Goal: Information Seeking & Learning: Find specific fact

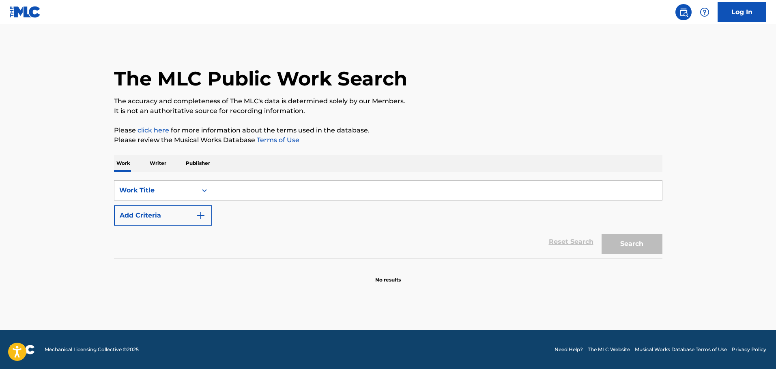
click at [255, 189] on input "Search Form" at bounding box center [437, 190] width 450 height 19
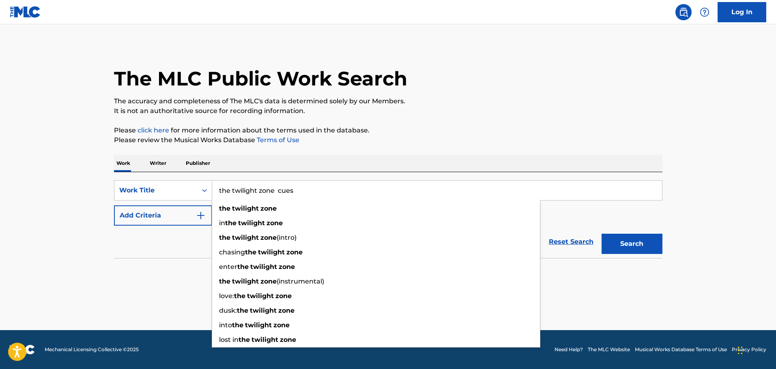
type input "the twilight zone cues"
click at [601, 234] on button "Search" at bounding box center [631, 244] width 61 height 20
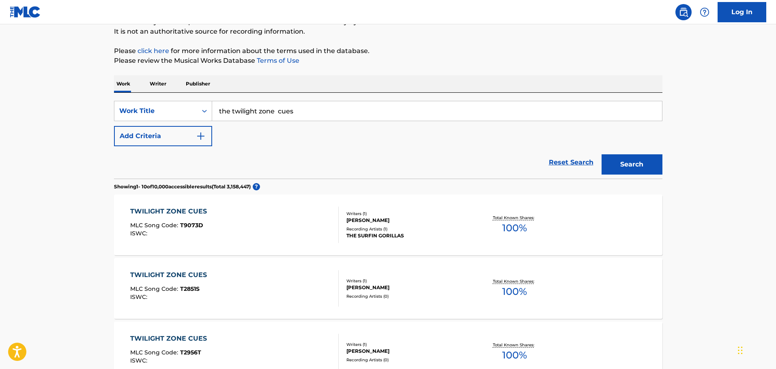
scroll to position [81, 0]
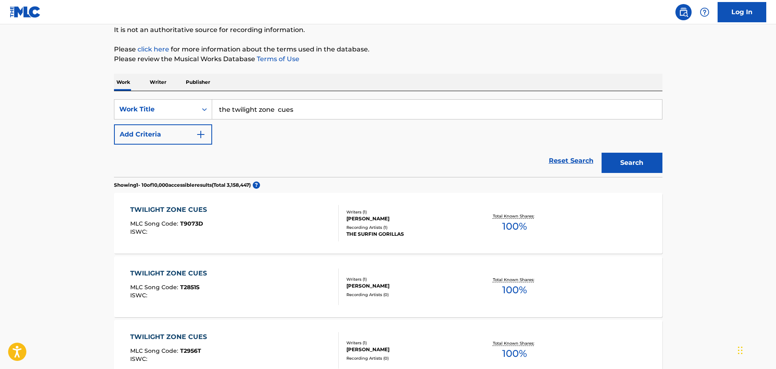
click at [268, 224] on div "TWILIGHT ZONE CUES MLC Song Code : T9073D ISWC :" at bounding box center [234, 223] width 208 height 36
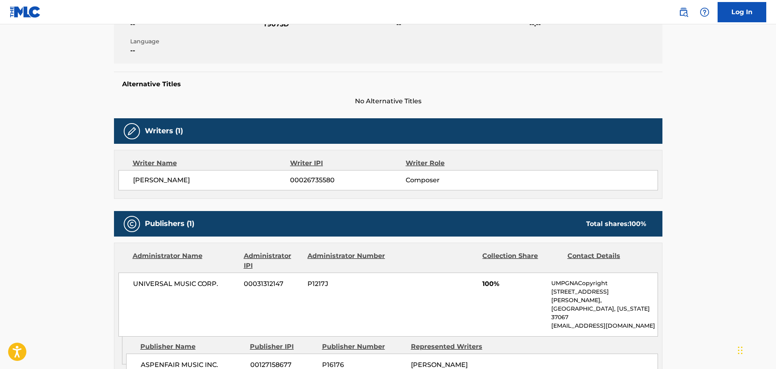
scroll to position [41, 0]
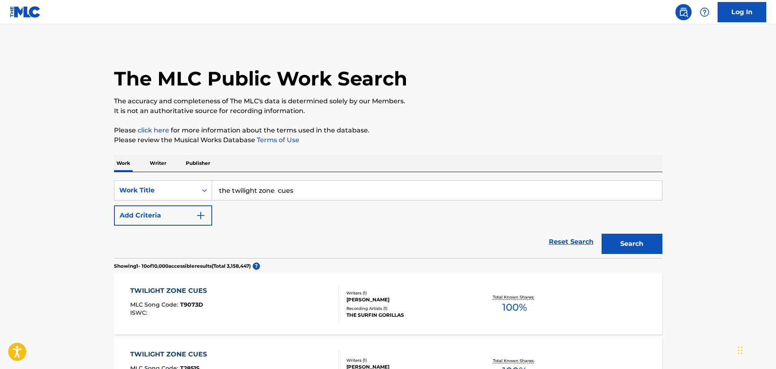
click at [201, 211] on button "Add Criteria" at bounding box center [163, 216] width 98 height 20
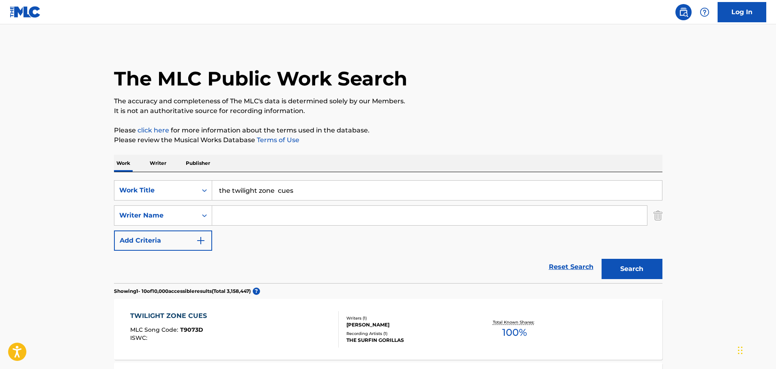
click at [241, 214] on input "Search Form" at bounding box center [429, 215] width 435 height 19
paste input "Bill Edmondson"
type input "Bill Edmondson"
drag, startPoint x: 664, startPoint y: 271, endPoint x: 655, endPoint y: 272, distance: 8.6
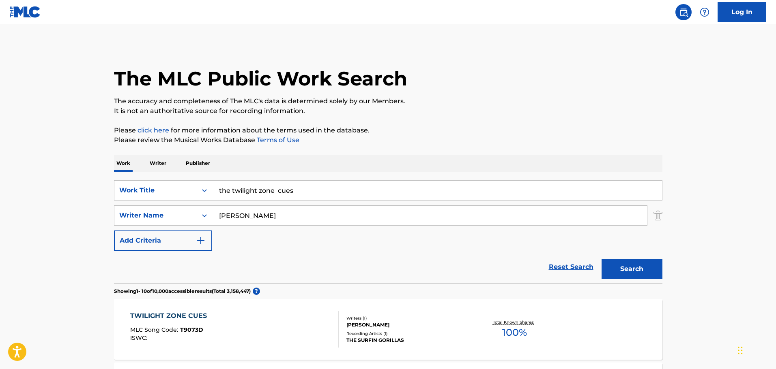
click at [645, 272] on button "Search" at bounding box center [631, 269] width 61 height 20
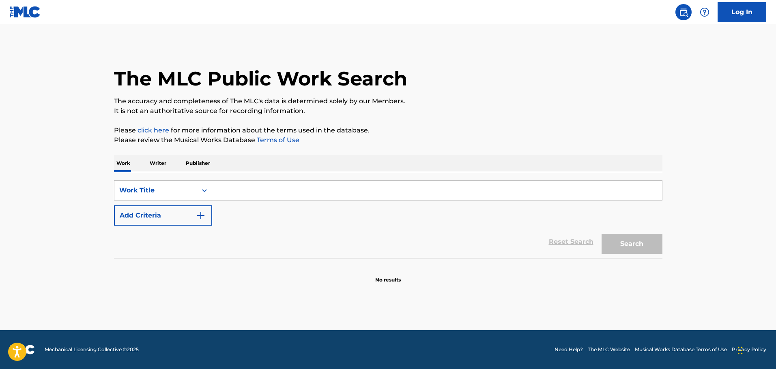
click at [243, 193] on input "Search Form" at bounding box center [437, 190] width 450 height 19
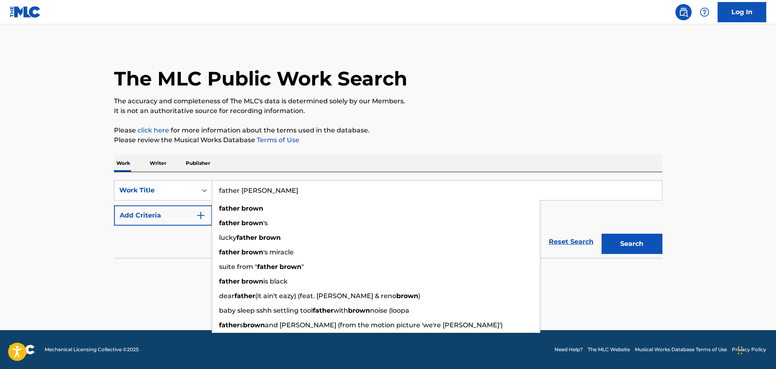
type input "father [PERSON_NAME]"
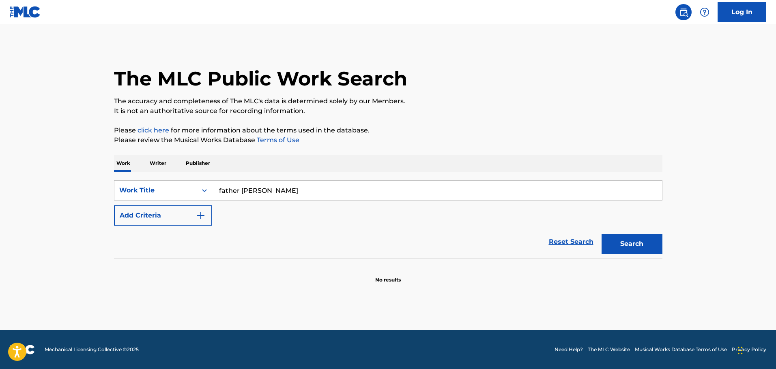
click at [119, 282] on section "No results" at bounding box center [388, 273] width 548 height 21
click at [205, 219] on img "Search Form" at bounding box center [201, 216] width 10 height 10
click at [251, 205] on div "SearchWithCriteria0b706957-47a8-4f7f-b04e-b41e1499b26c Work Title father brown …" at bounding box center [388, 202] width 548 height 45
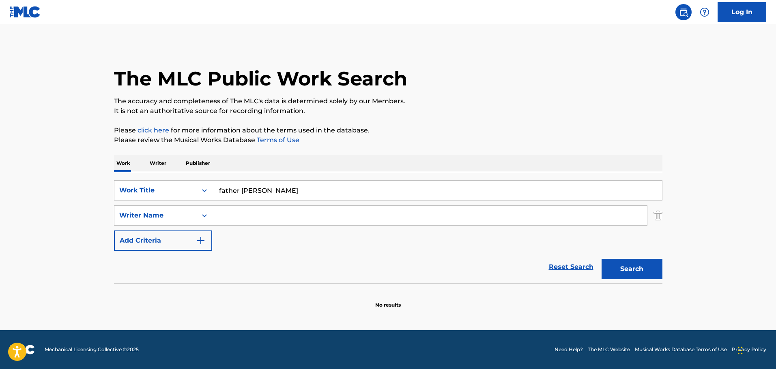
paste input "Jack Parnell"
click at [292, 217] on input "Search Form" at bounding box center [429, 215] width 435 height 19
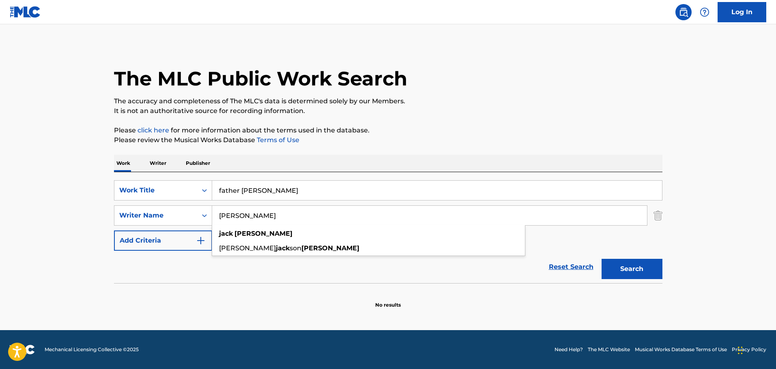
type input "Jack Parnell"
click at [612, 262] on button "Search" at bounding box center [631, 269] width 61 height 20
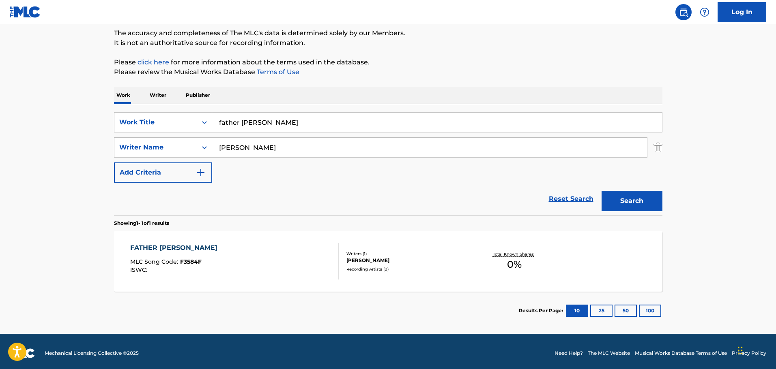
scroll to position [72, 0]
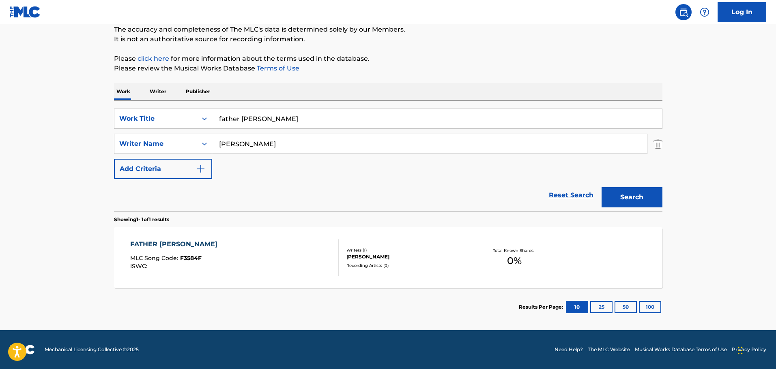
click at [273, 253] on div "FATHER BROWN MLC Song Code : F3584F ISWC :" at bounding box center [234, 258] width 208 height 36
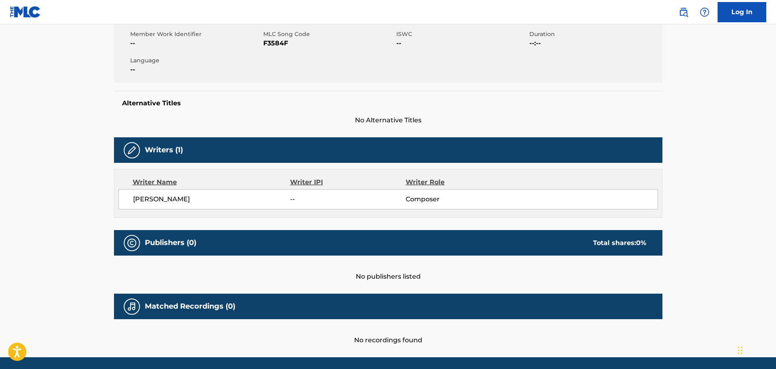
scroll to position [135, 0]
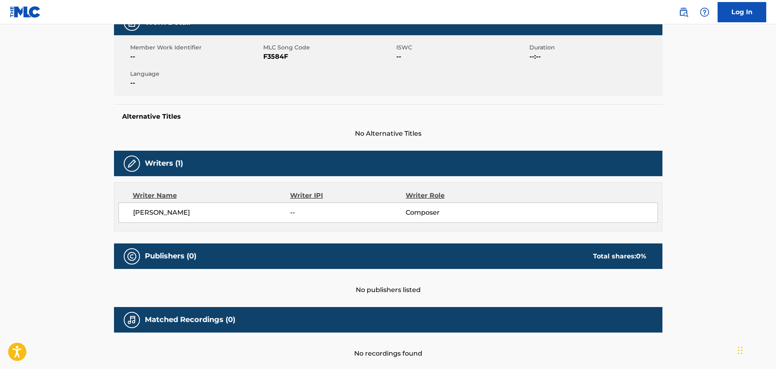
scroll to position [72, 0]
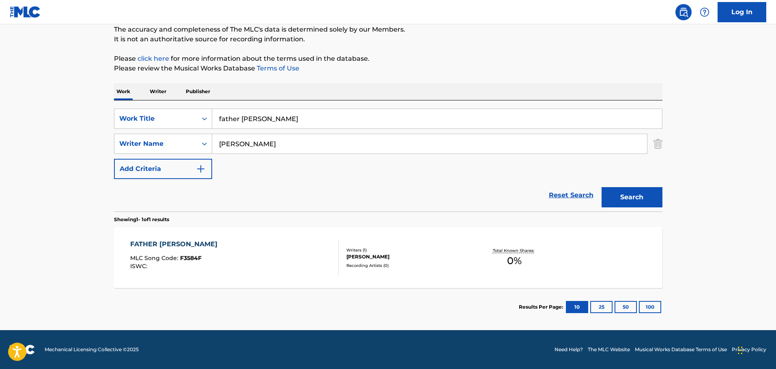
click at [289, 122] on input "father [PERSON_NAME]" at bounding box center [437, 118] width 450 height 19
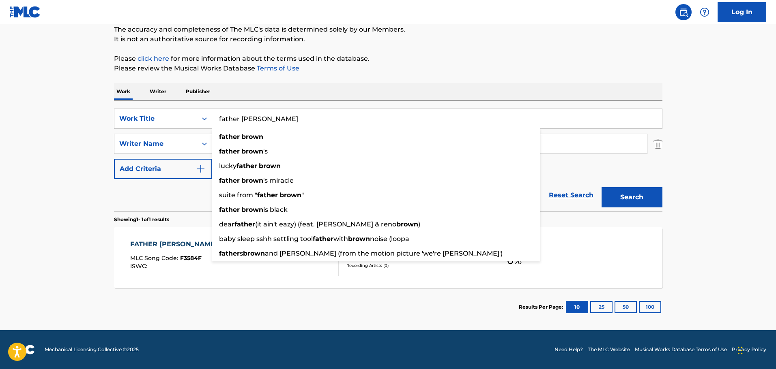
paste input "Jack Parnell"
type input "father brown Jack Parnell"
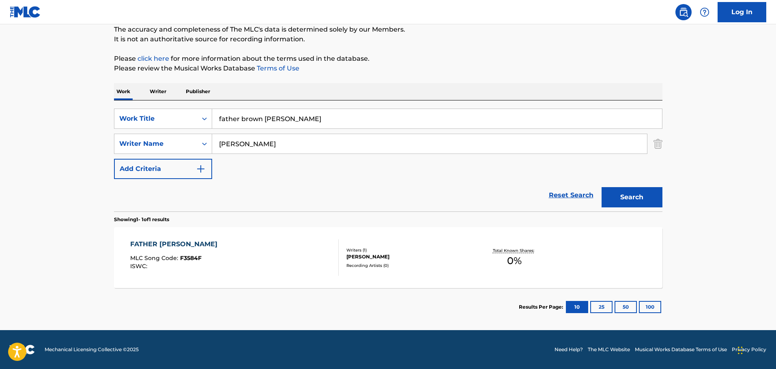
click at [264, 119] on input "father brown Jack Parnell" at bounding box center [437, 118] width 450 height 19
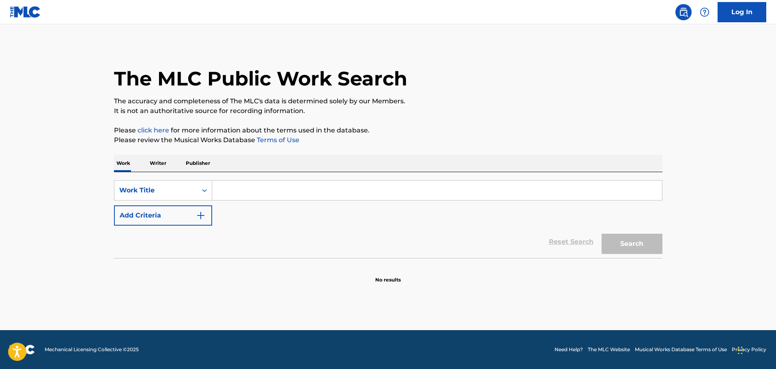
click at [267, 184] on div "Search Form" at bounding box center [437, 190] width 450 height 20
click at [265, 187] on input "Search Form" at bounding box center [437, 190] width 450 height 19
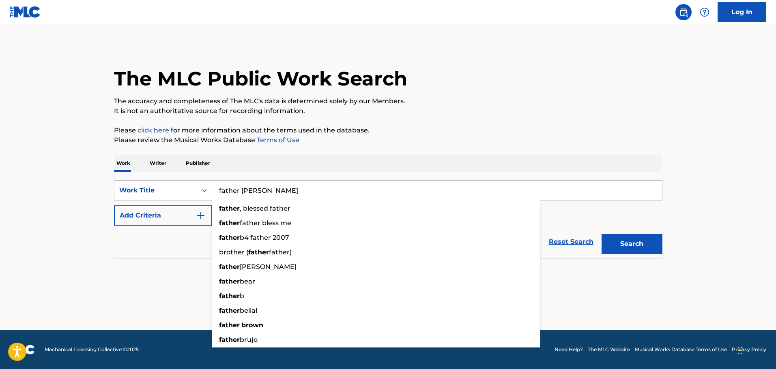
type input "father [PERSON_NAME]"
click at [601, 234] on button "Search" at bounding box center [631, 244] width 61 height 20
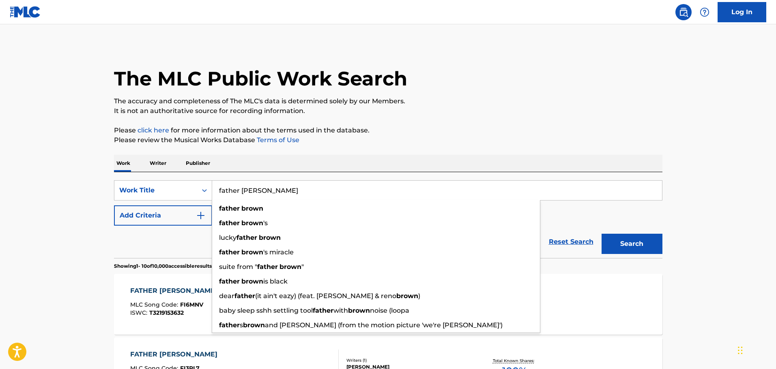
drag, startPoint x: 94, startPoint y: 215, endPoint x: 95, endPoint y: 221, distance: 5.7
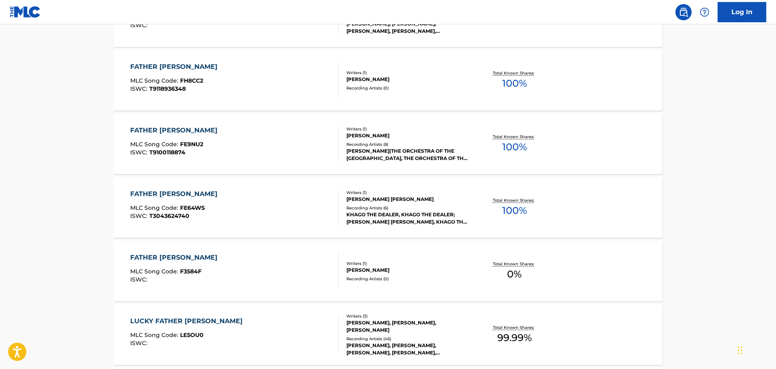
scroll to position [446, 0]
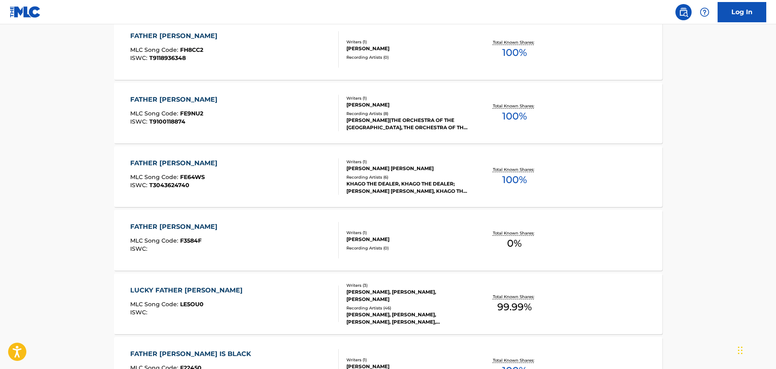
click at [233, 254] on div "FATHER BROWN MLC Song Code : F3584F ISWC :" at bounding box center [234, 240] width 208 height 36
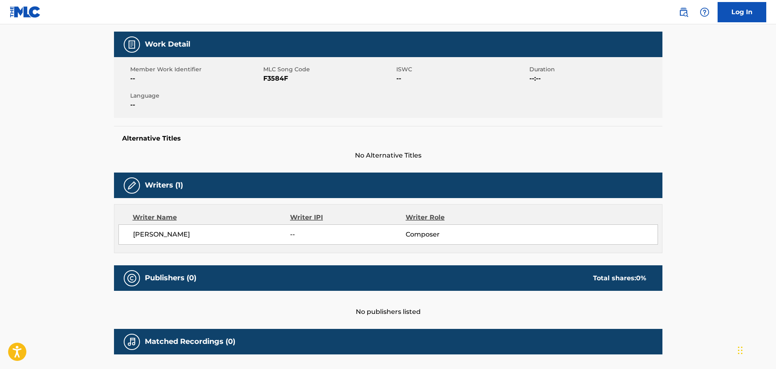
scroll to position [122, 0]
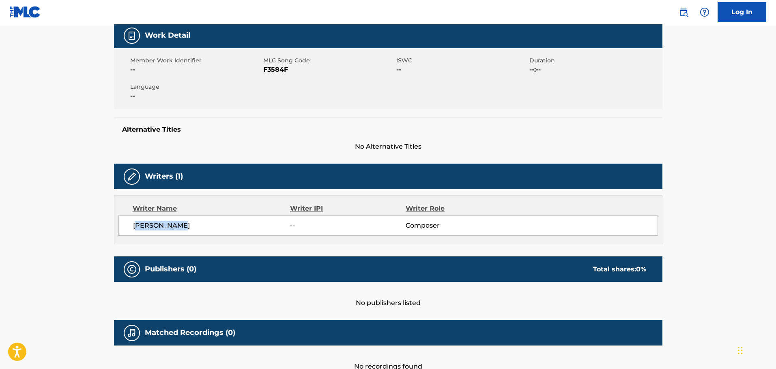
drag, startPoint x: 202, startPoint y: 226, endPoint x: 135, endPoint y: 226, distance: 66.1
click at [135, 226] on span "JACK PARNELL" at bounding box center [211, 226] width 157 height 10
drag, startPoint x: 135, startPoint y: 226, endPoint x: 188, endPoint y: 228, distance: 52.7
click at [189, 228] on span "JACK PARNELL" at bounding box center [211, 226] width 157 height 10
copy span "JACK PARNELL"
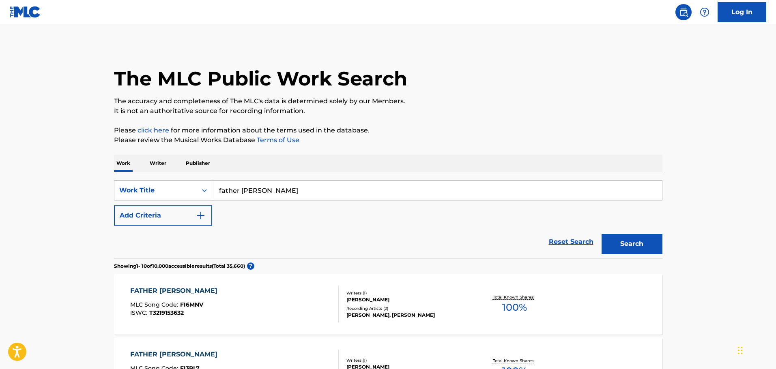
click at [198, 218] on img "Search Form" at bounding box center [201, 216] width 10 height 10
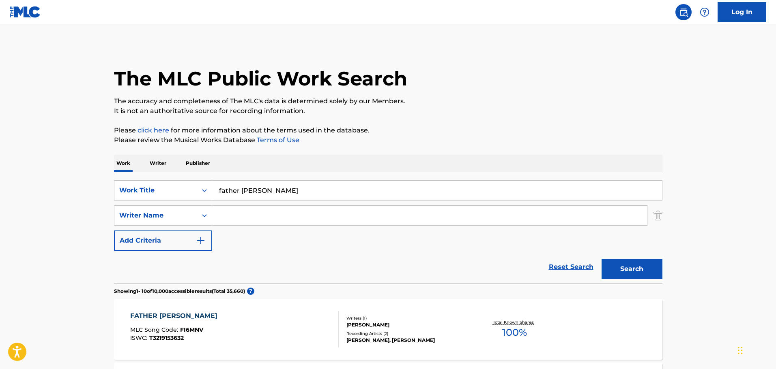
paste input "JACK PARNELL"
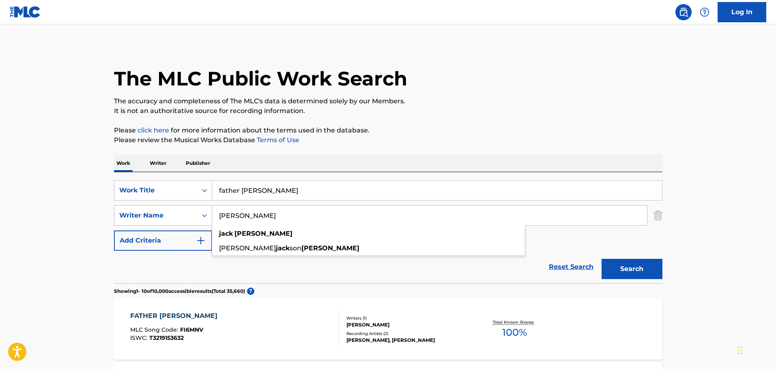
type input "JACK PARNELL"
click at [635, 270] on button "Search" at bounding box center [631, 269] width 61 height 20
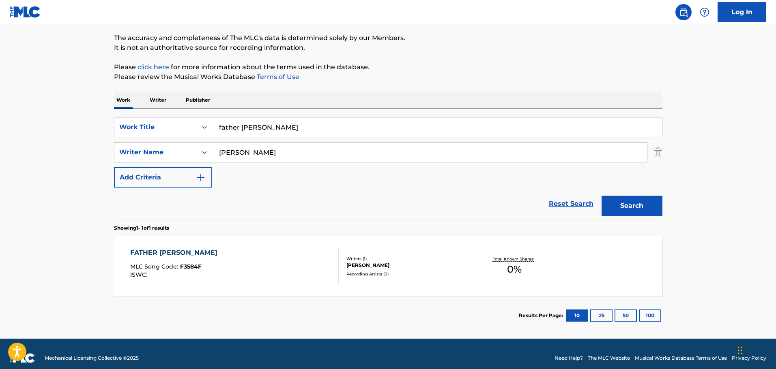
scroll to position [72, 0]
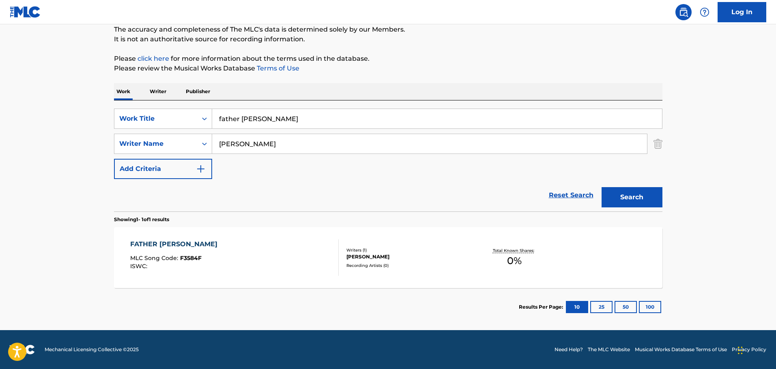
click at [270, 245] on div "FATHER BROWN MLC Song Code : F3584F ISWC :" at bounding box center [234, 258] width 208 height 36
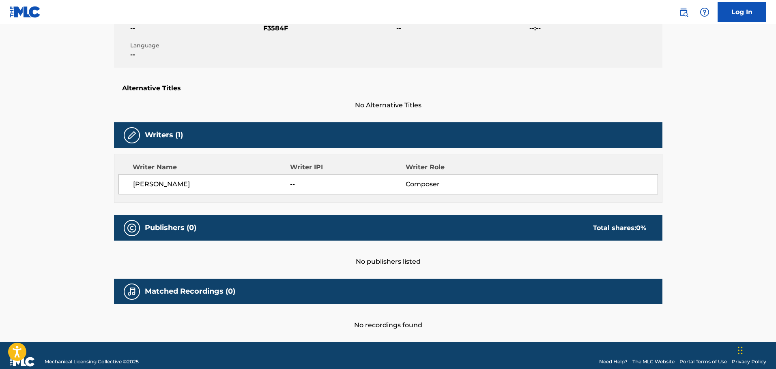
scroll to position [175, 0]
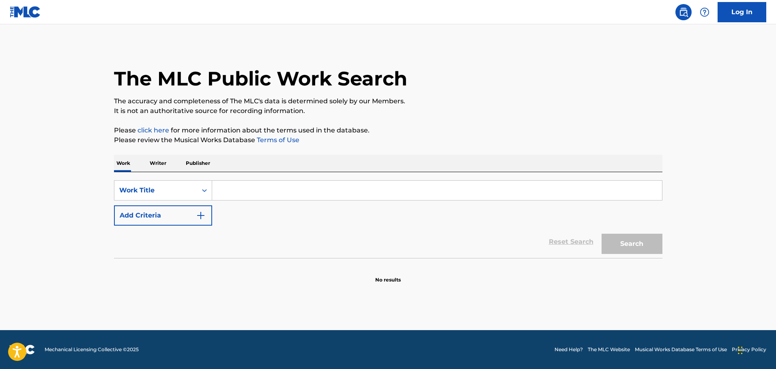
drag, startPoint x: 183, startPoint y: 225, endPoint x: 197, endPoint y: 222, distance: 14.2
click at [190, 224] on button "Add Criteria" at bounding box center [163, 216] width 98 height 20
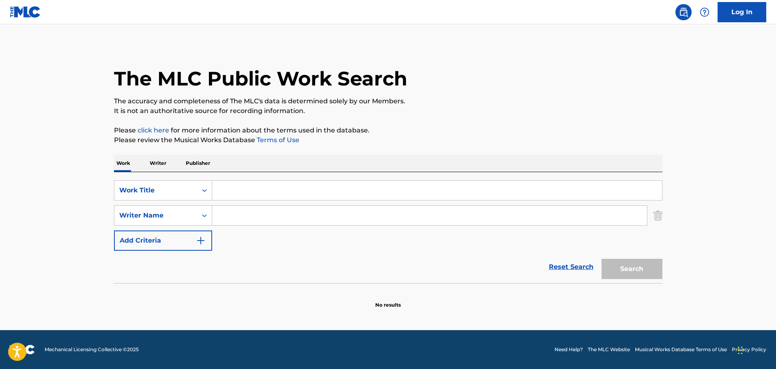
click at [251, 215] on input "Search Form" at bounding box center [429, 215] width 435 height 19
type input "[PERSON_NAME]"
click at [246, 197] on input "Search Form" at bounding box center [437, 190] width 450 height 19
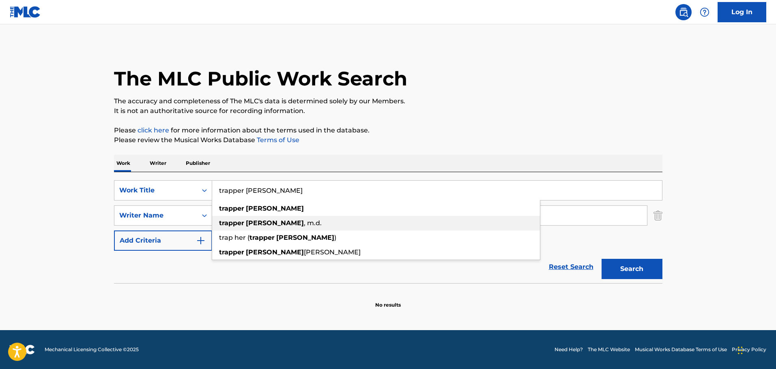
click at [304, 221] on span ", m.d." at bounding box center [313, 223] width 18 height 8
type input "trapper [PERSON_NAME], m.d."
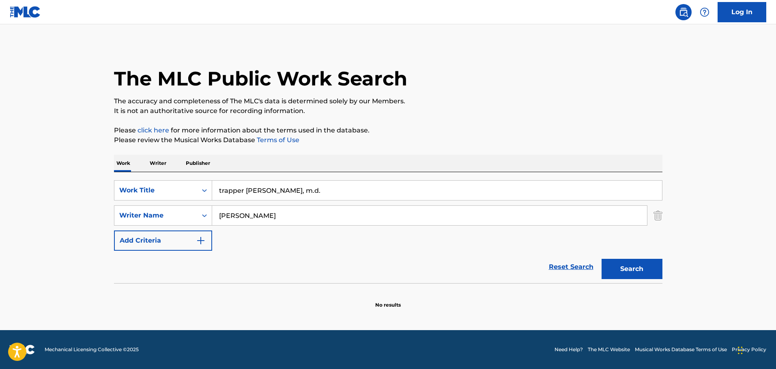
click at [646, 264] on button "Search" at bounding box center [631, 269] width 61 height 20
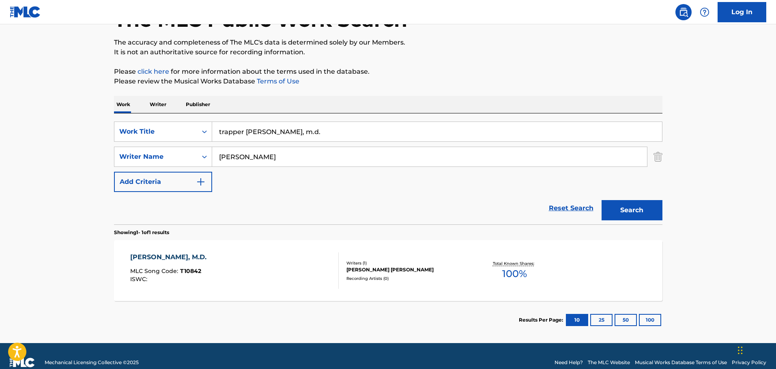
scroll to position [72, 0]
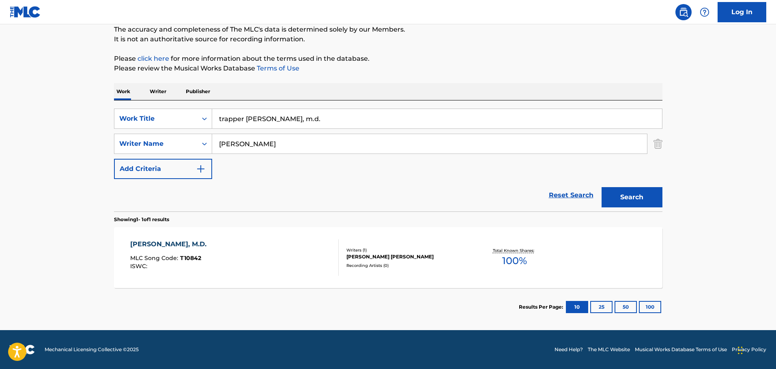
click at [266, 259] on div "TRAPPER JOHN, M.D. MLC Song Code : T10842 ISWC :" at bounding box center [234, 258] width 208 height 36
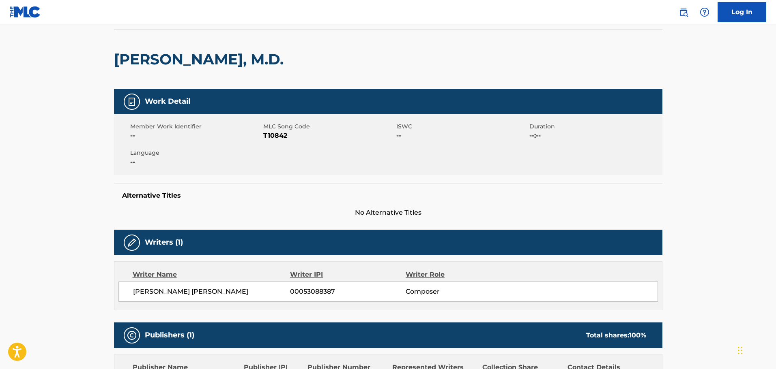
scroll to position [223, 0]
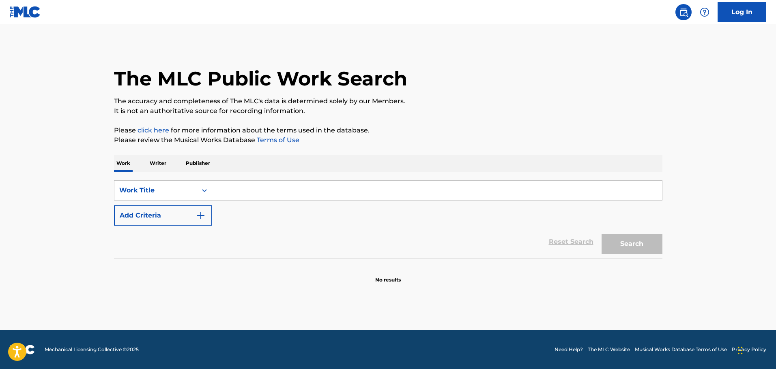
click at [35, 180] on main "The MLC Public Work Search The accuracy and completeness of The MLC's data is d…" at bounding box center [388, 177] width 776 height 306
click at [202, 211] on img "Search Form" at bounding box center [201, 216] width 10 height 10
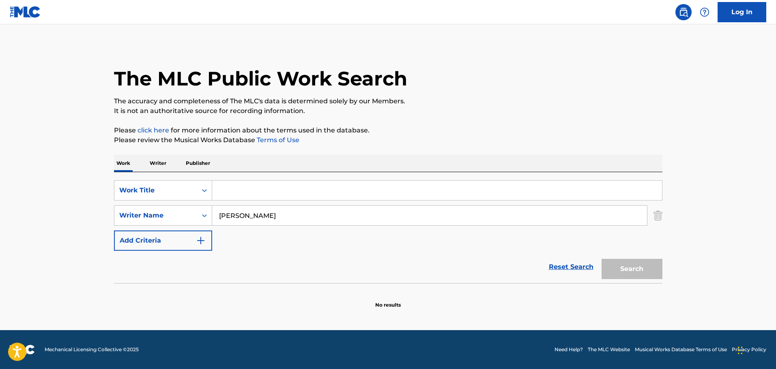
type input "[PERSON_NAME]"
click at [247, 199] on input "Search Form" at bounding box center [437, 190] width 450 height 19
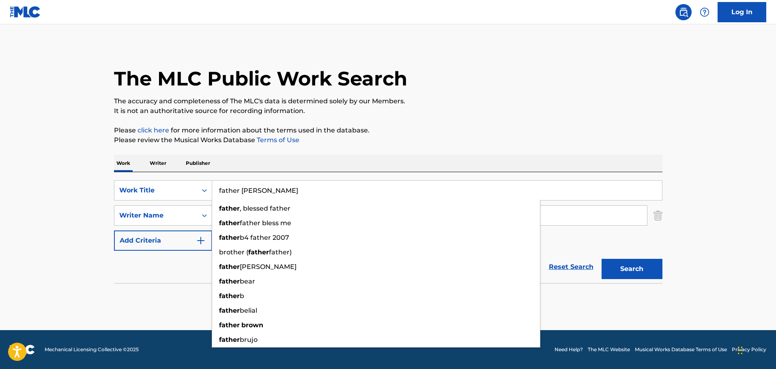
type input "father [PERSON_NAME]"
click at [601, 259] on button "Search" at bounding box center [631, 269] width 61 height 20
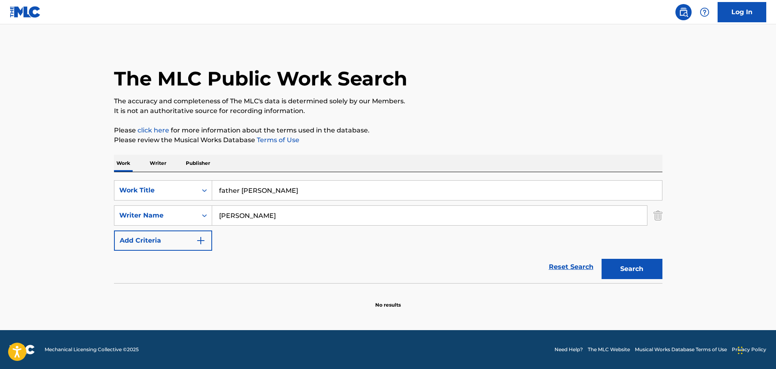
click at [67, 242] on main "The MLC Public Work Search The accuracy and completeness of The MLC's data is d…" at bounding box center [388, 177] width 776 height 306
drag, startPoint x: 107, startPoint y: 236, endPoint x: 115, endPoint y: 234, distance: 8.8
click at [107, 236] on div "The MLC Public Work Search The accuracy and completeness of The MLC's data is d…" at bounding box center [388, 177] width 568 height 264
click at [238, 216] on input "debie wiseman" at bounding box center [429, 215] width 435 height 19
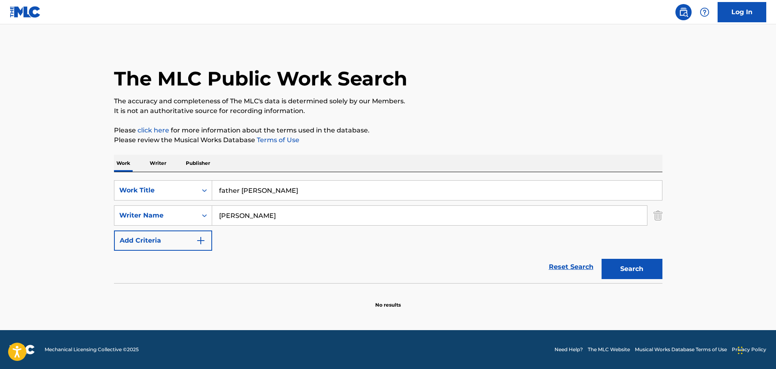
click at [238, 216] on input "debie wiseman" at bounding box center [429, 215] width 435 height 19
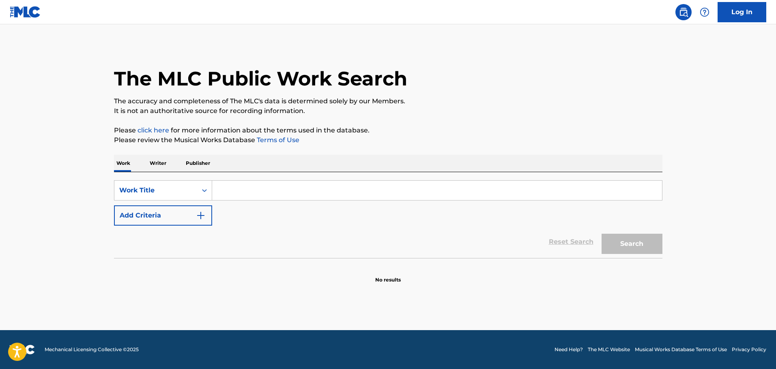
click at [248, 191] on input "Search Form" at bounding box center [437, 190] width 450 height 19
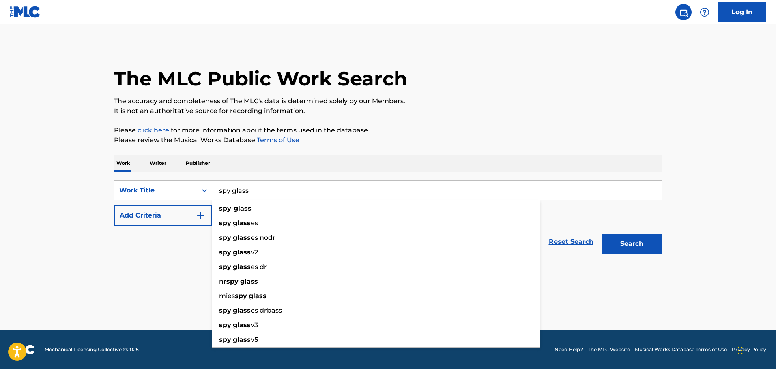
type input "spy glass"
click at [181, 225] on button "Add Criteria" at bounding box center [163, 216] width 98 height 20
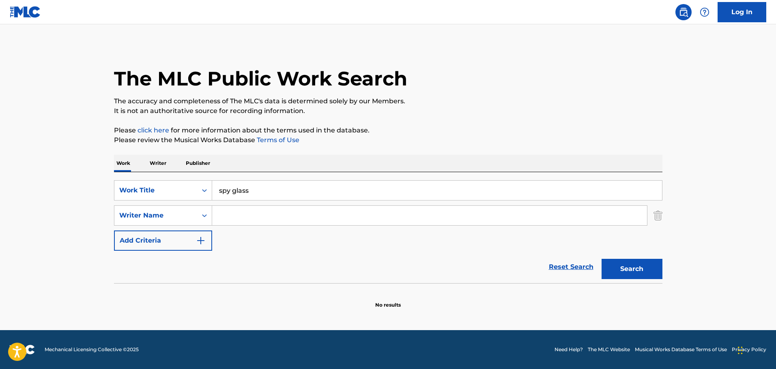
click at [236, 215] on input "Search Form" at bounding box center [429, 215] width 435 height 19
type input "[PERSON_NAME]"
click at [601, 259] on button "Search" at bounding box center [631, 269] width 61 height 20
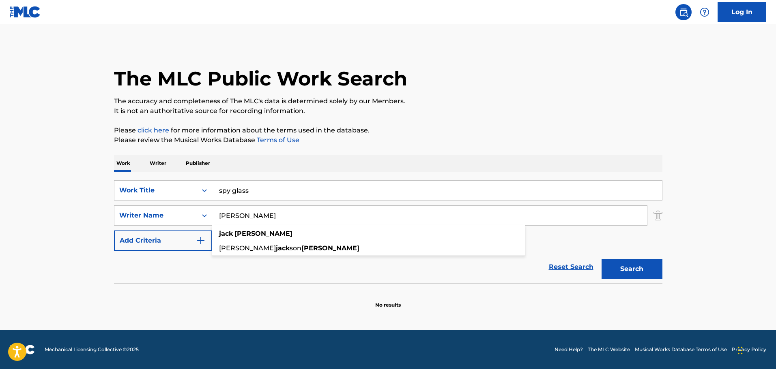
click at [247, 217] on input "[PERSON_NAME]" at bounding box center [429, 215] width 435 height 19
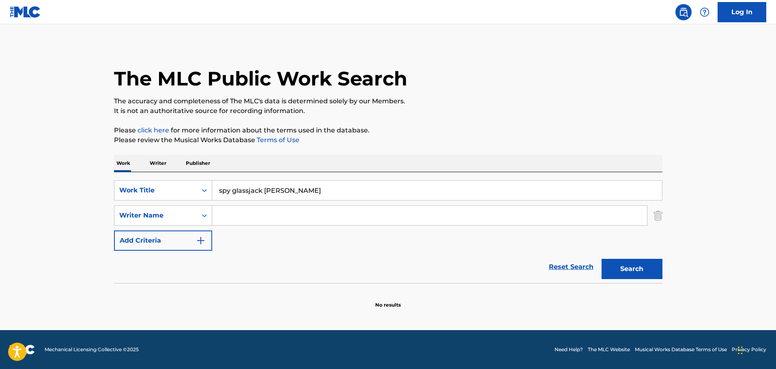
click at [248, 191] on input "spy glassjack [PERSON_NAME]" at bounding box center [437, 190] width 450 height 19
click at [260, 193] on input "spy glass [PERSON_NAME]" at bounding box center [437, 190] width 450 height 19
type input "spy glass [PERSON_NAME]"
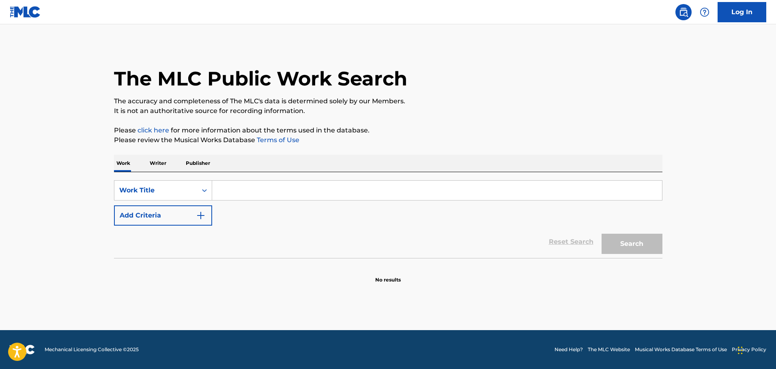
click at [243, 184] on input "Search Form" at bounding box center [437, 190] width 450 height 19
paste input "Problem Child 2"
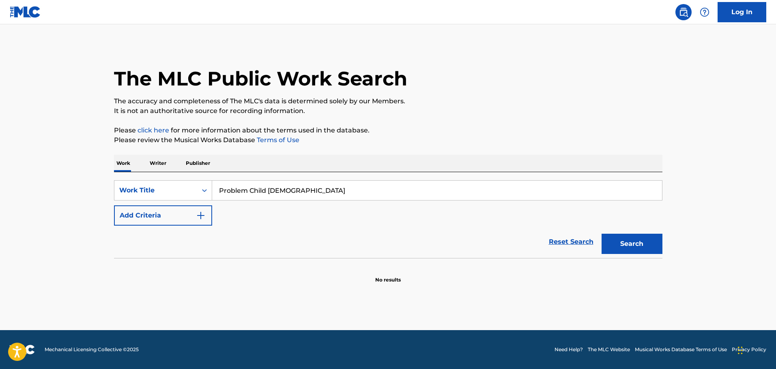
type input "Problem Child 2"
click at [183, 220] on button "Add Criteria" at bounding box center [163, 216] width 98 height 20
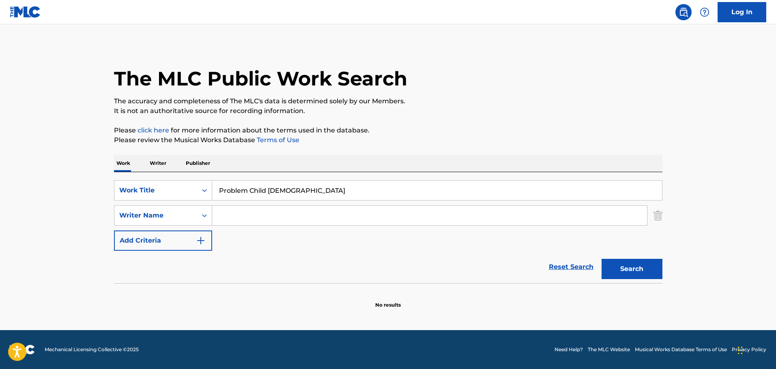
click at [262, 219] on input "Search Form" at bounding box center [429, 215] width 435 height 19
paste input "David Kitay"
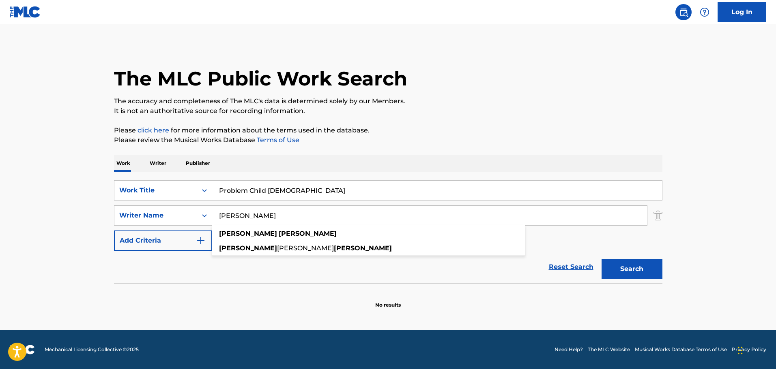
type input "David Kitay"
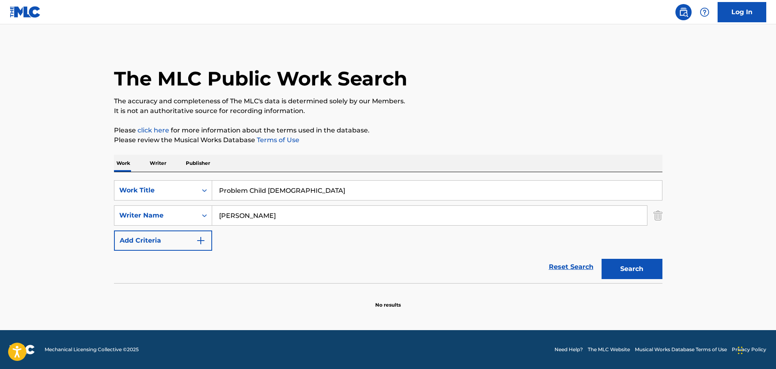
click at [607, 266] on button "Search" at bounding box center [631, 269] width 61 height 20
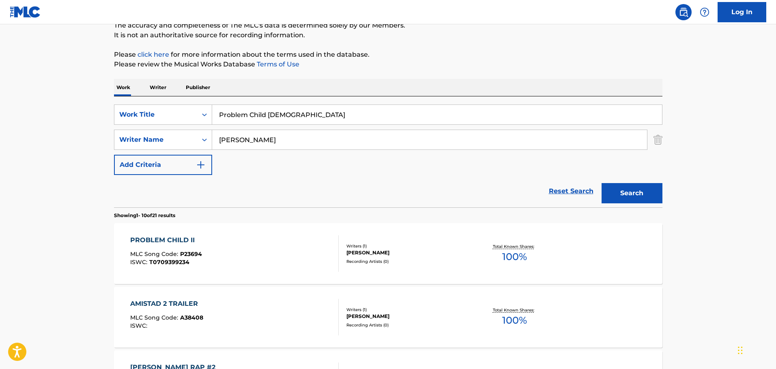
scroll to position [90, 0]
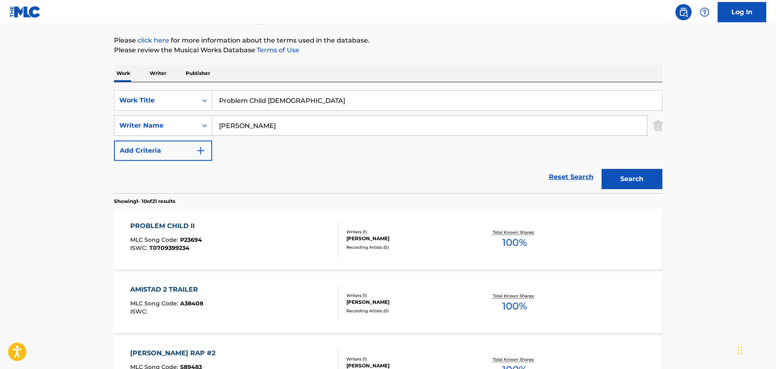
click at [286, 245] on div "PROBLEM CHILD II MLC Song Code : P23694 ISWC : T0709399234" at bounding box center [234, 239] width 208 height 36
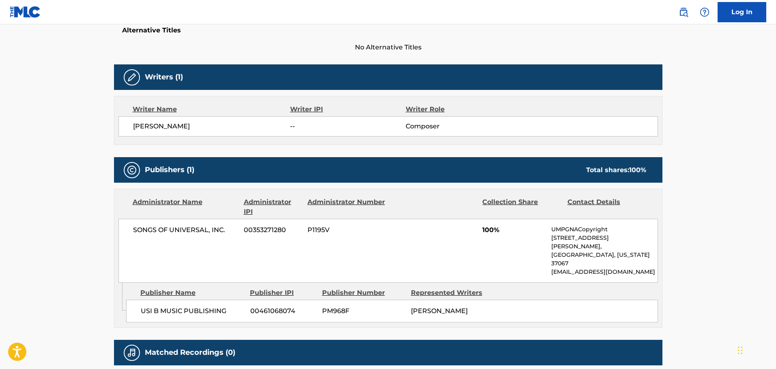
scroll to position [243, 0]
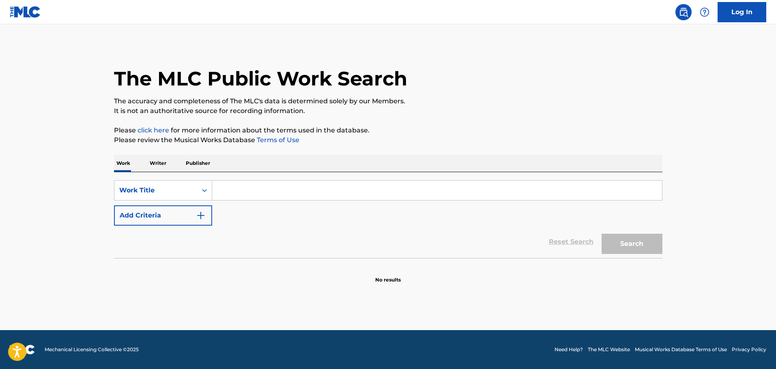
click at [198, 214] on img "Search Form" at bounding box center [201, 216] width 10 height 10
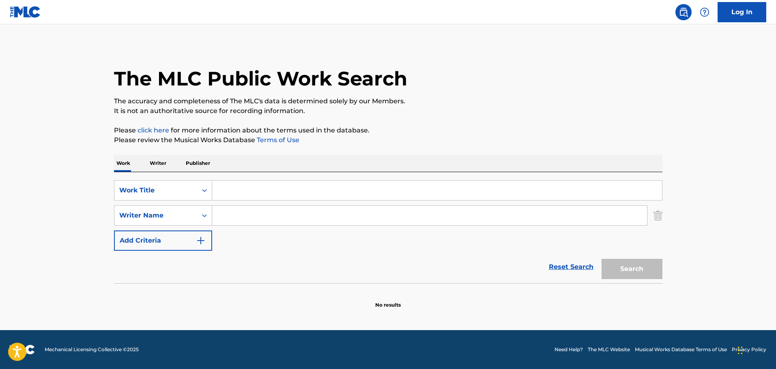
click at [225, 216] on input "Search Form" at bounding box center [429, 215] width 435 height 19
paste input "David Schwartz"
type input "David Schwartz"
click at [237, 193] on input "Search Form" at bounding box center [437, 190] width 450 height 19
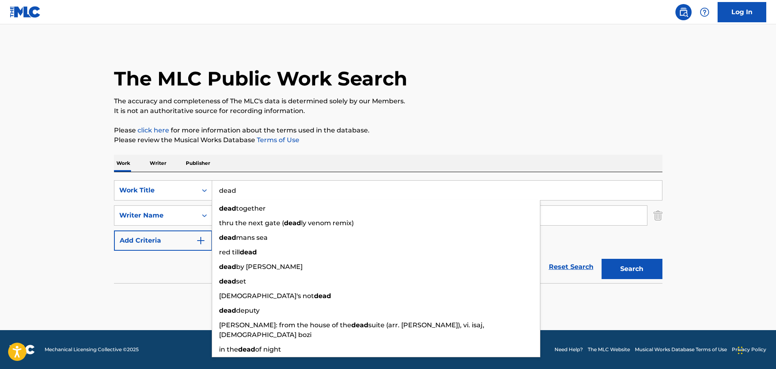
drag, startPoint x: 242, startPoint y: 191, endPoint x: 236, endPoint y: 192, distance: 6.3
click at [236, 192] on input "dead" at bounding box center [437, 190] width 450 height 19
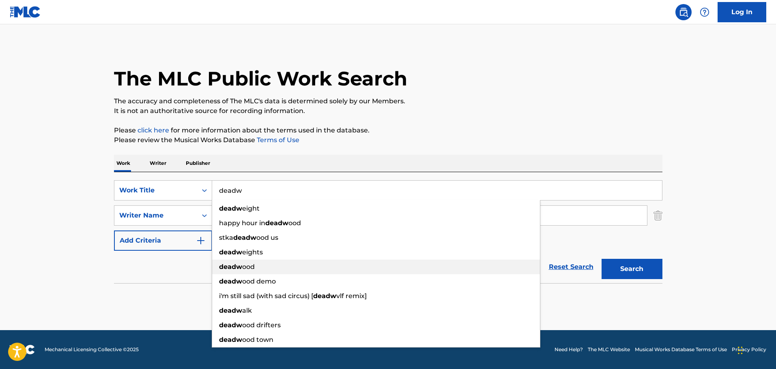
click at [250, 267] on span "ood" at bounding box center [248, 267] width 13 height 8
type input "deadwood"
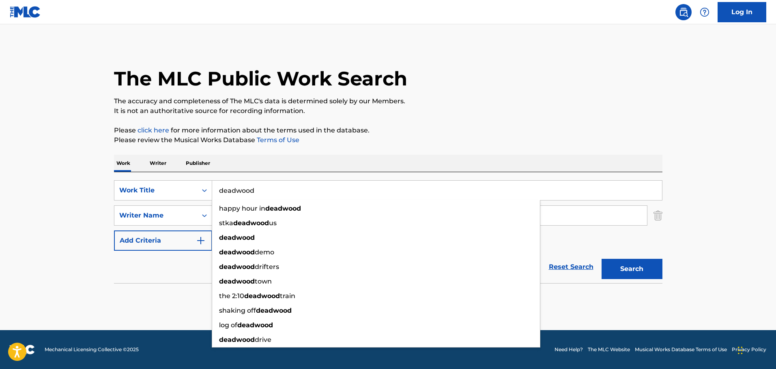
click at [690, 221] on main "The MLC Public Work Search The accuracy and completeness of The MLC's data is d…" at bounding box center [388, 177] width 776 height 306
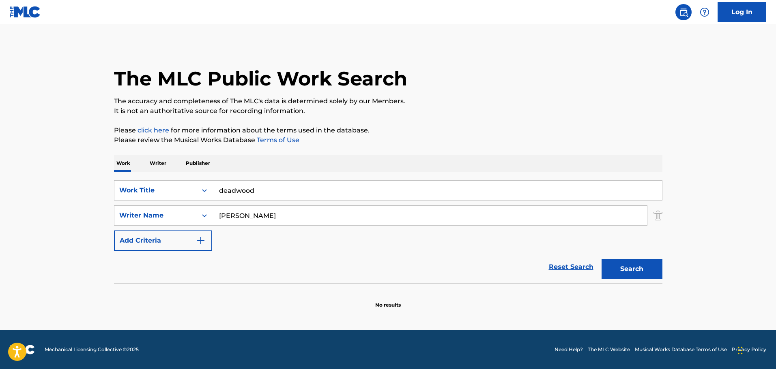
click at [650, 264] on div "Search" at bounding box center [629, 267] width 65 height 32
click at [645, 270] on button "Search" at bounding box center [631, 269] width 61 height 20
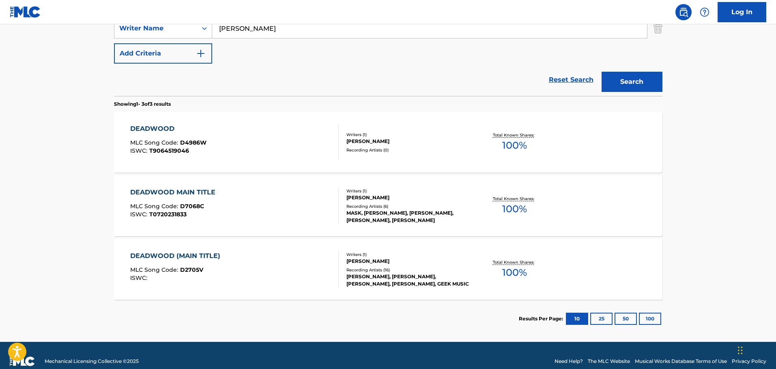
scroll to position [199, 0]
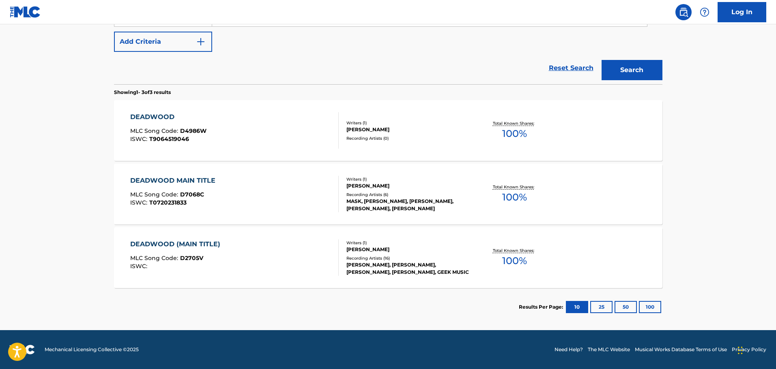
click at [262, 134] on div "DEADWOOD MLC Song Code : D4986W ISWC : T9064519046" at bounding box center [234, 130] width 208 height 36
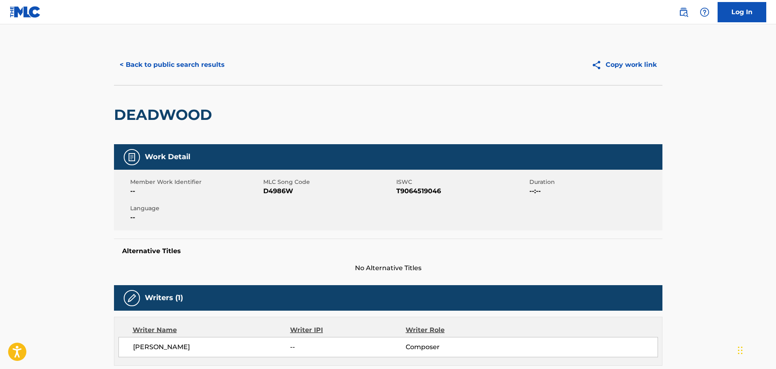
scroll to position [153, 0]
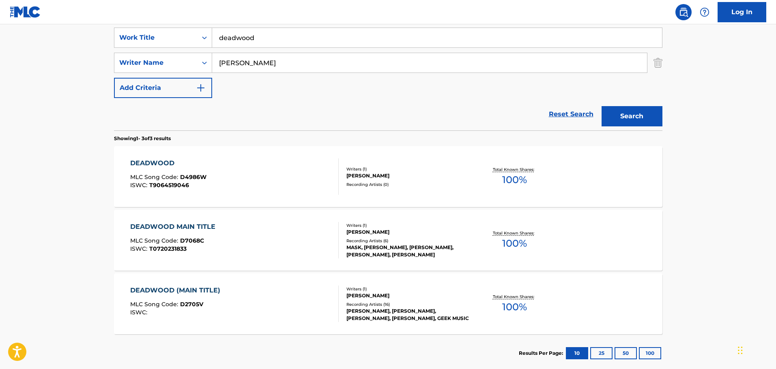
click at [259, 64] on input "David Schwartz" at bounding box center [429, 62] width 435 height 19
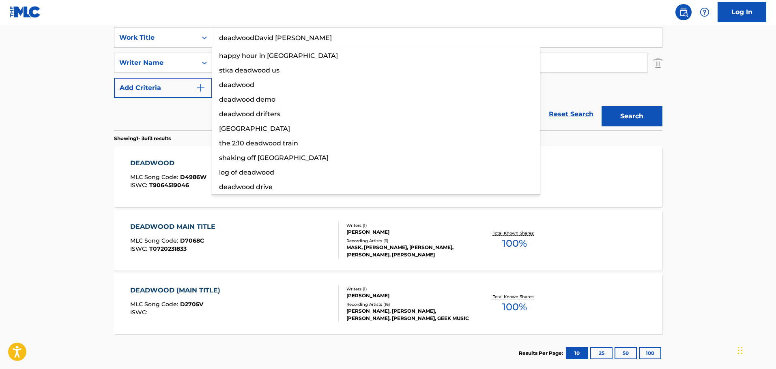
click at [256, 38] on input "deadwoodDavid Schwartz" at bounding box center [437, 37] width 450 height 19
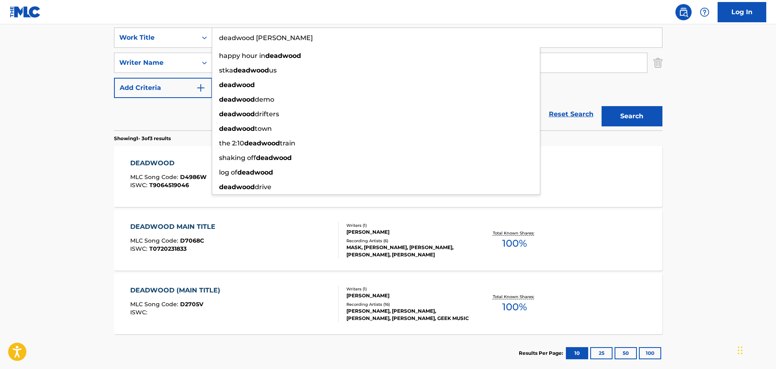
type input "deadwood David Schwartz"
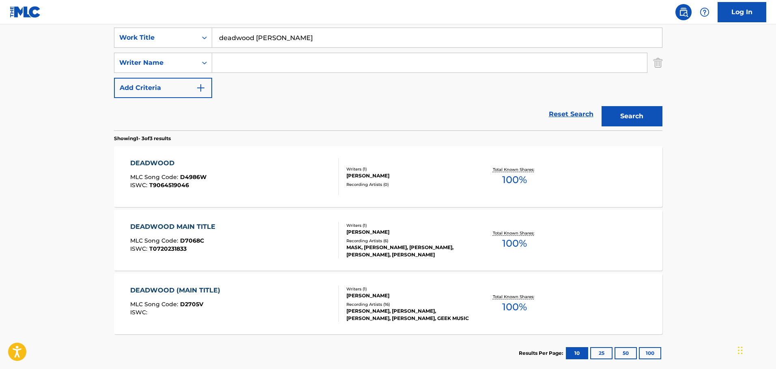
click at [624, 113] on button "Search" at bounding box center [631, 116] width 61 height 20
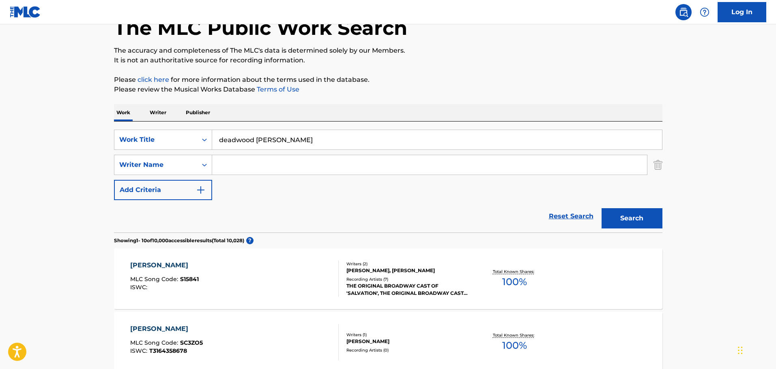
scroll to position [41, 0]
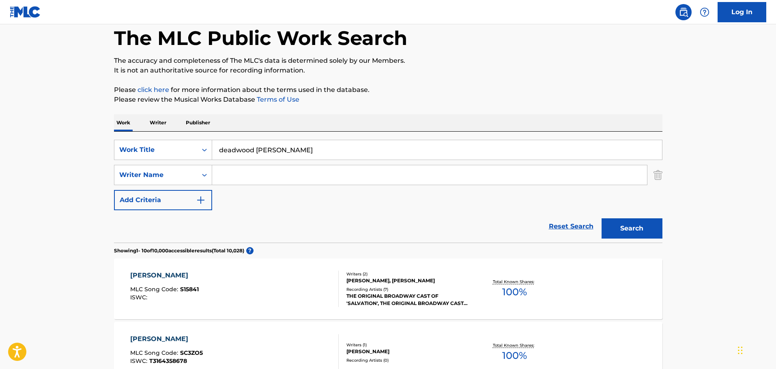
click at [248, 144] on input "deadwood David Schwartz" at bounding box center [437, 149] width 450 height 19
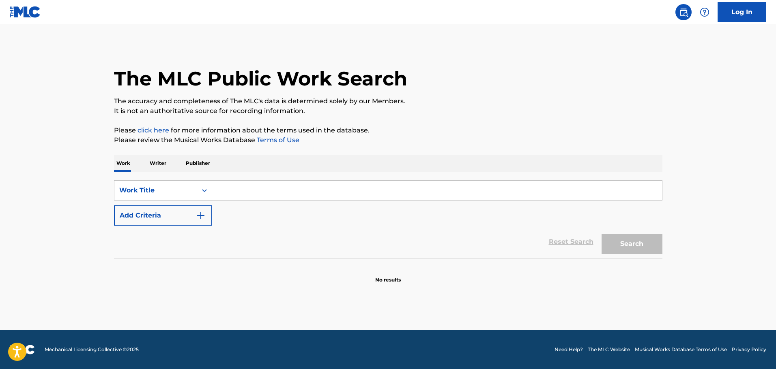
click at [182, 229] on div "Reset Search Search" at bounding box center [388, 242] width 548 height 32
click at [209, 220] on button "Add Criteria" at bounding box center [163, 216] width 98 height 20
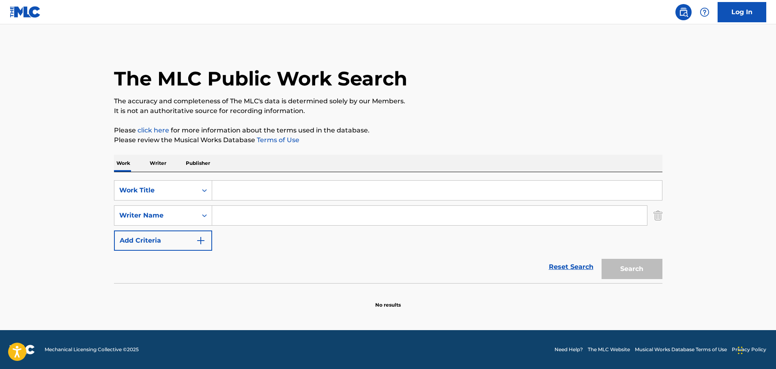
click at [235, 218] on input "Search Form" at bounding box center [429, 215] width 435 height 19
paste input "[PERSON_NAME]"
type input "[PERSON_NAME]"
click at [240, 196] on input "Search Form" at bounding box center [437, 190] width 450 height 19
click at [274, 194] on input "deadww" at bounding box center [437, 190] width 450 height 19
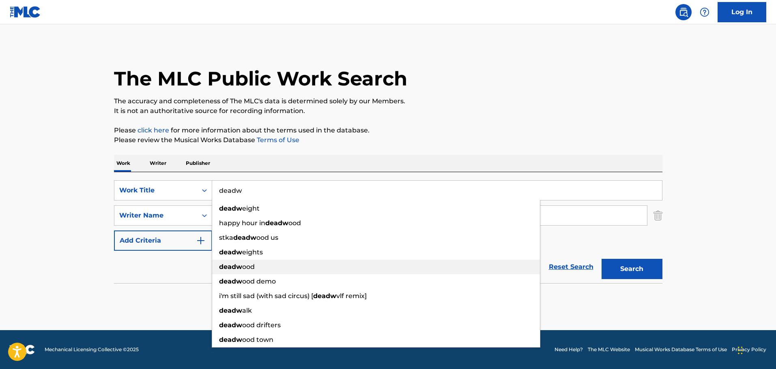
click at [263, 265] on div "deadw ood" at bounding box center [376, 267] width 328 height 15
type input "deadwood"
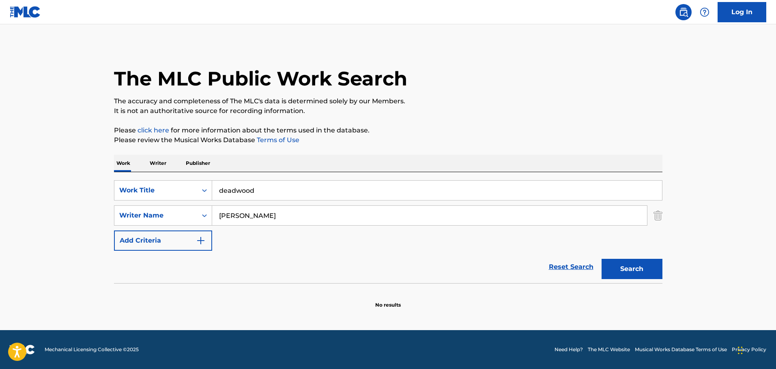
click at [643, 268] on button "Search" at bounding box center [631, 269] width 61 height 20
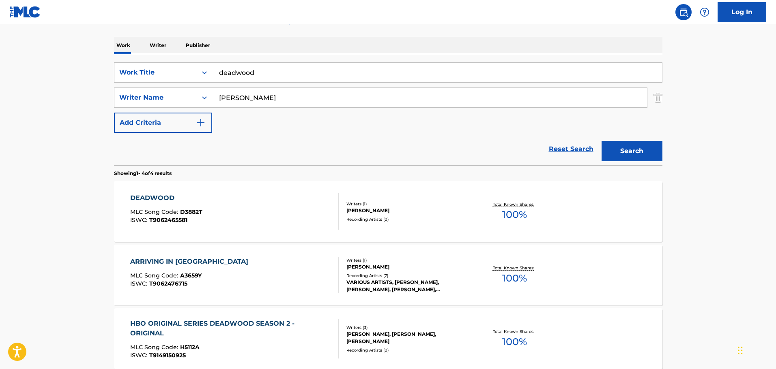
scroll to position [122, 0]
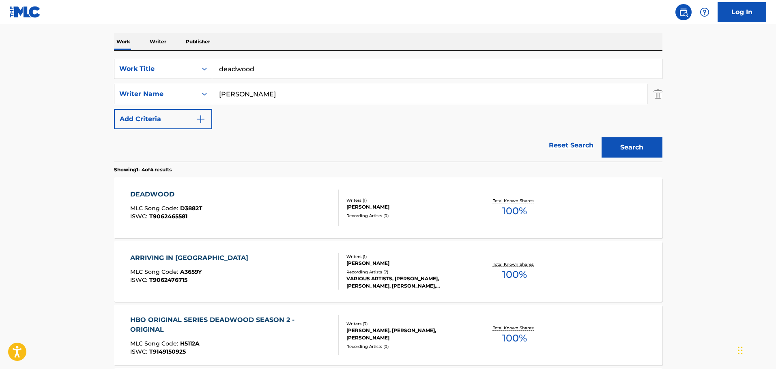
click at [256, 223] on div "DEADWOOD MLC Song Code : D3882T ISWC : T9062465581" at bounding box center [234, 208] width 208 height 36
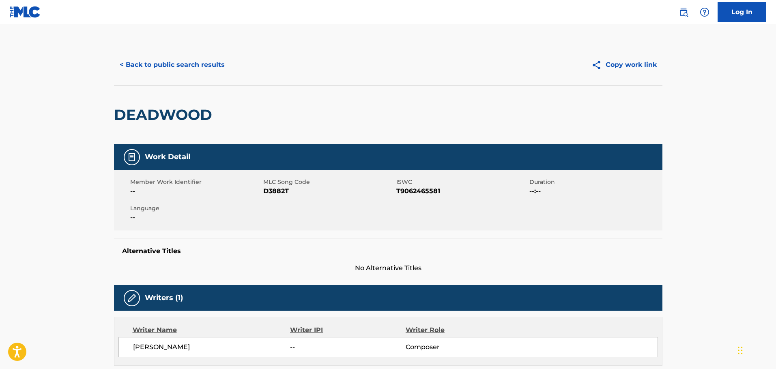
scroll to position [203, 0]
